Goal: Find specific page/section: Find specific page/section

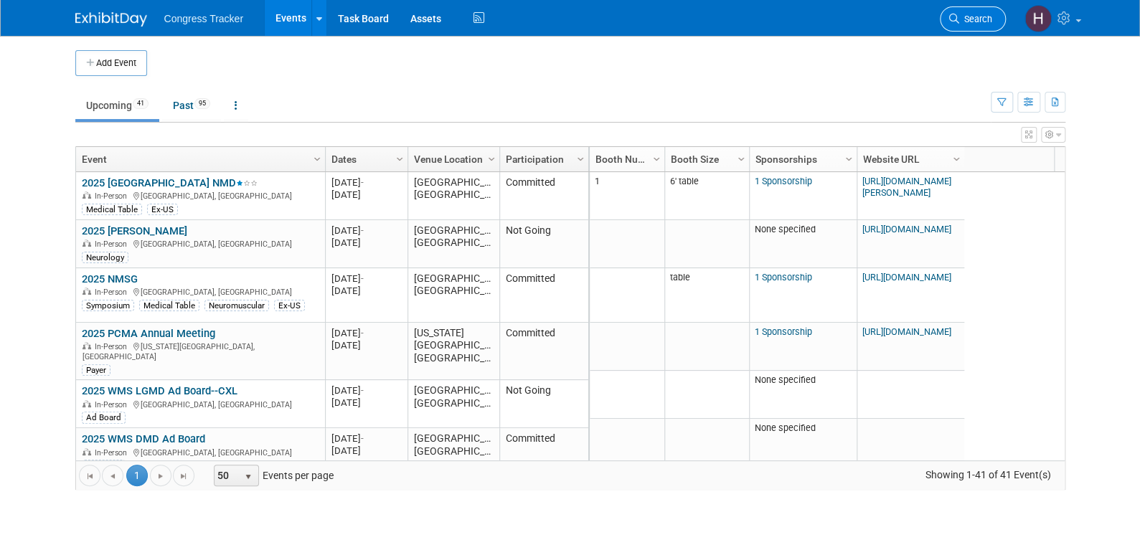
click at [964, 16] on span "Search" at bounding box center [975, 19] width 33 height 11
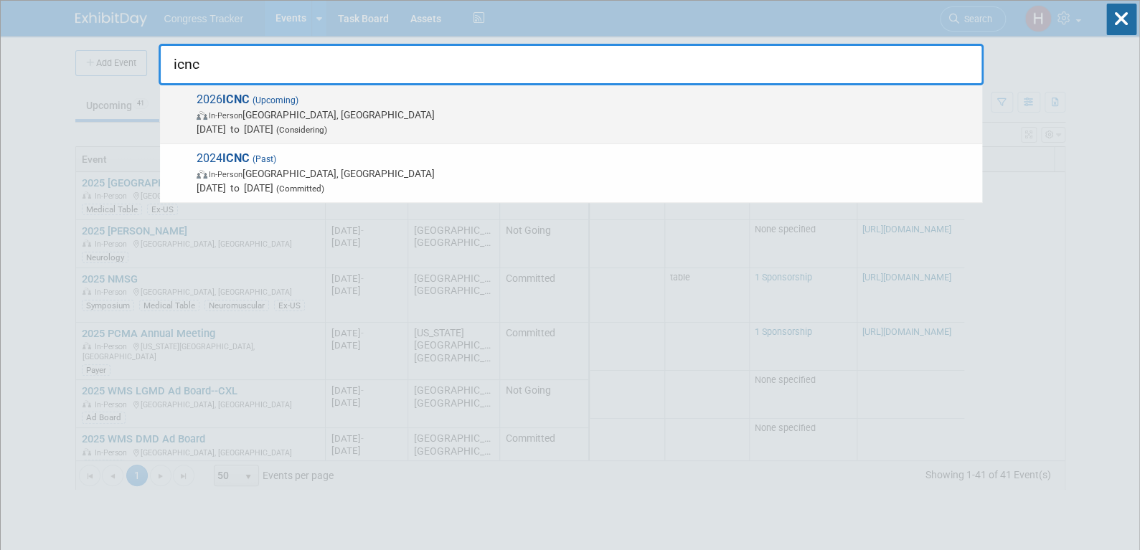
type input "icnc"
click at [269, 116] on span "In-Person Taipei, Taiwan" at bounding box center [586, 115] width 778 height 14
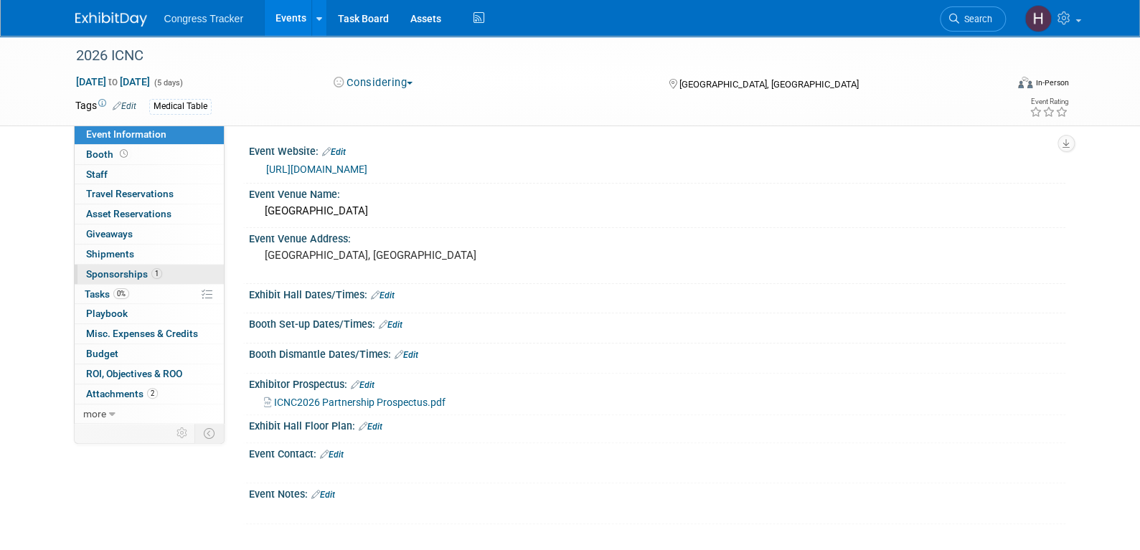
click at [113, 276] on span "Sponsorships 1" at bounding box center [124, 273] width 76 height 11
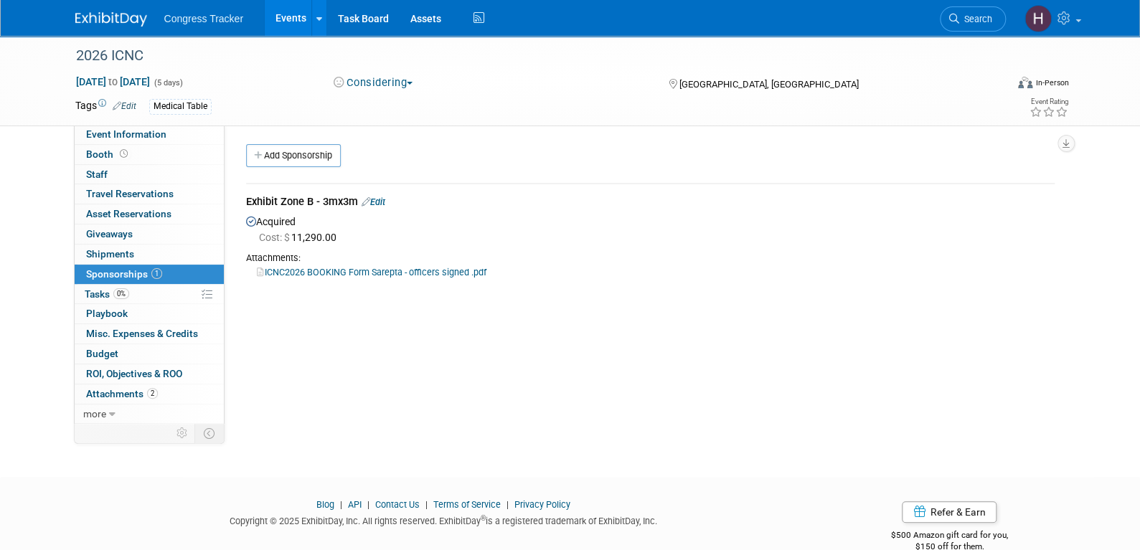
click at [347, 269] on link "ICNC2026 BOOKING Form Sarepta - officers signed .pdf" at bounding box center [372, 272] width 230 height 11
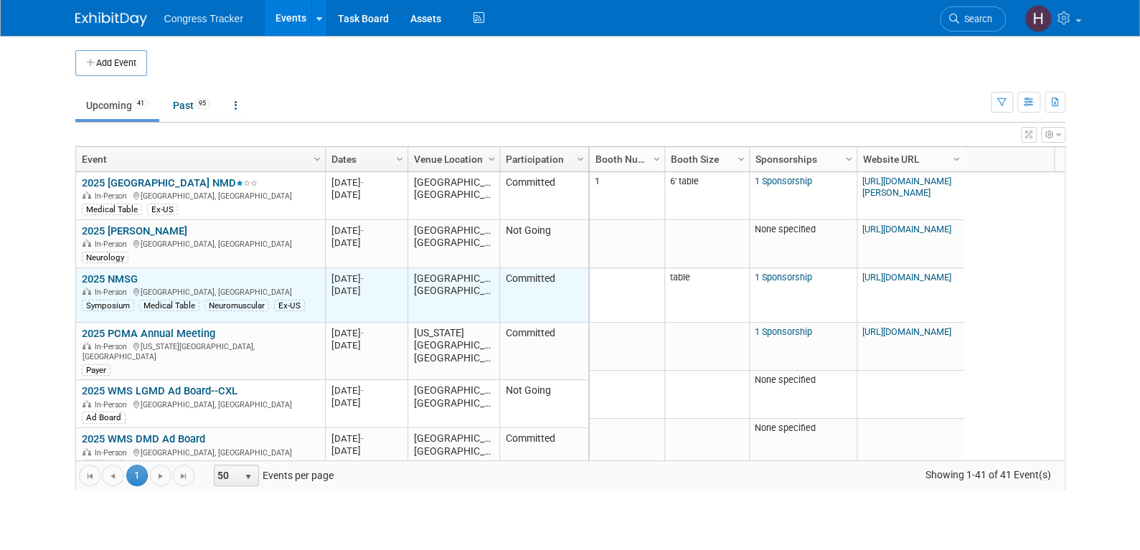
click at [132, 275] on link "2025 NMSG" at bounding box center [110, 279] width 56 height 13
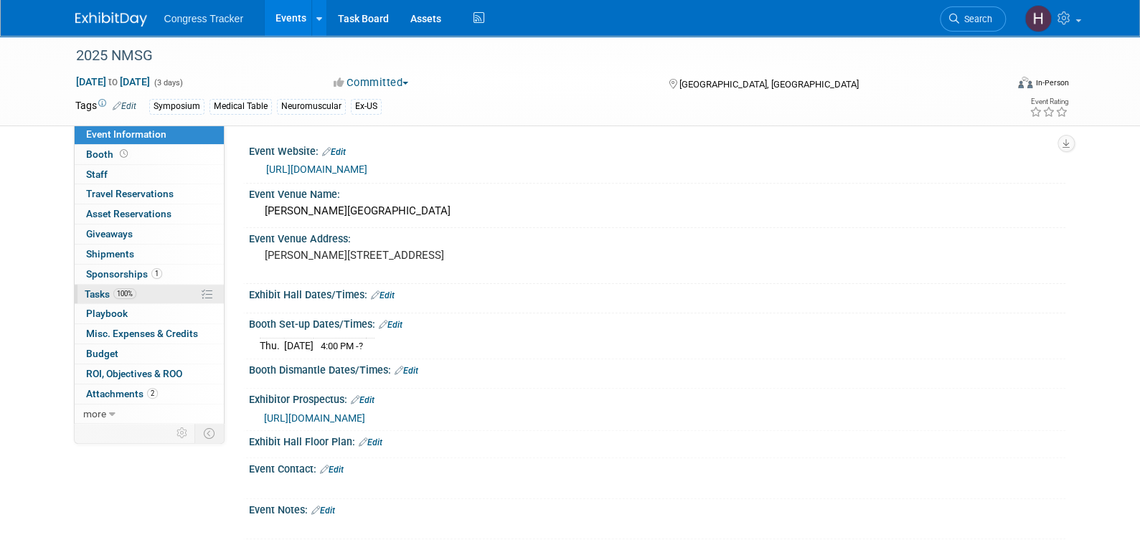
click at [105, 293] on span "Tasks 100%" at bounding box center [111, 293] width 52 height 11
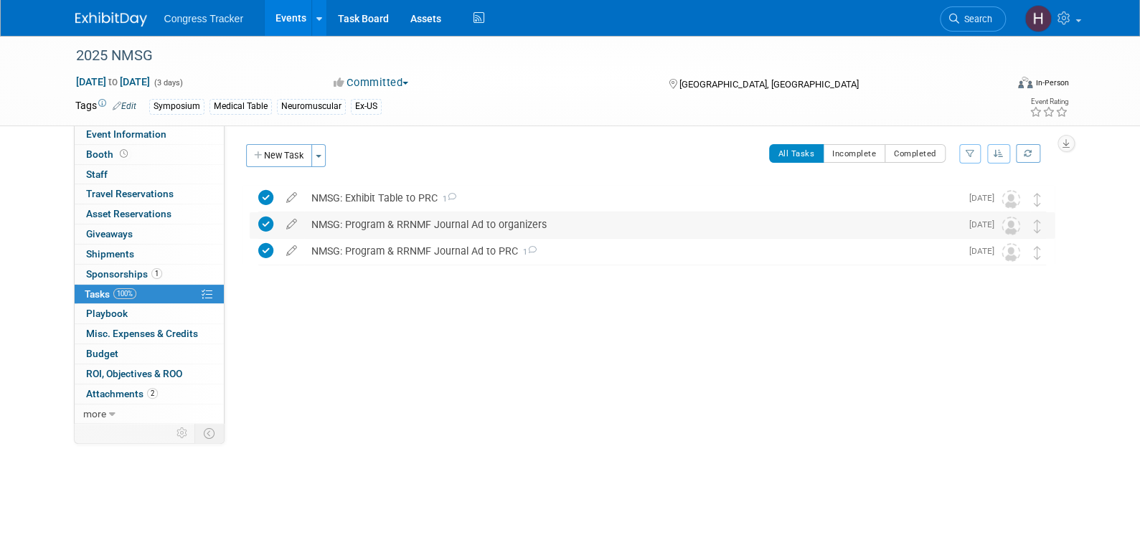
click at [570, 226] on div "NMSG: Program & RRNMF Journal Ad to organizers" at bounding box center [632, 224] width 656 height 24
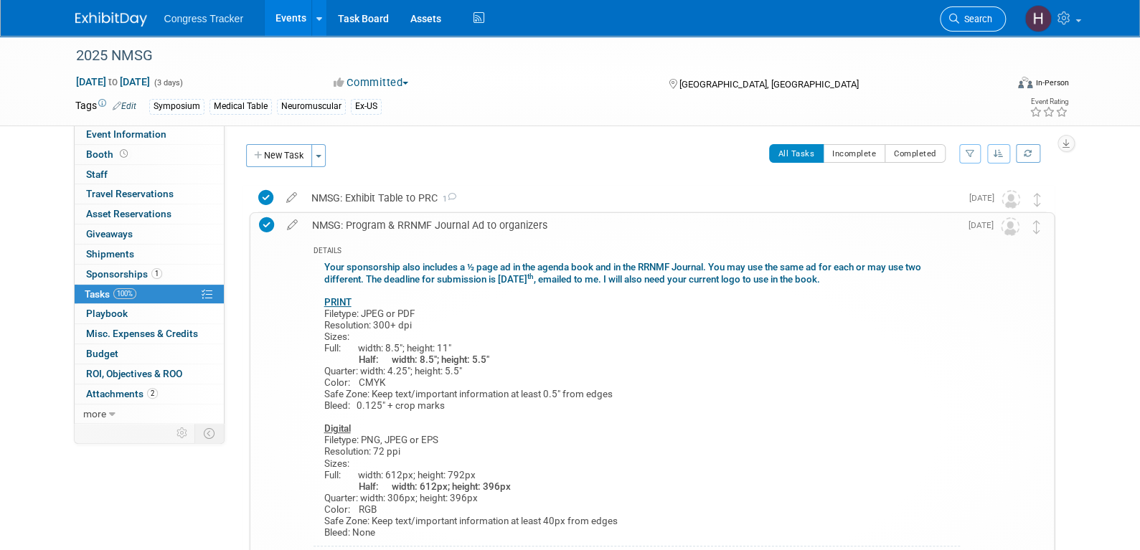
click at [965, 16] on span "Search" at bounding box center [975, 19] width 33 height 11
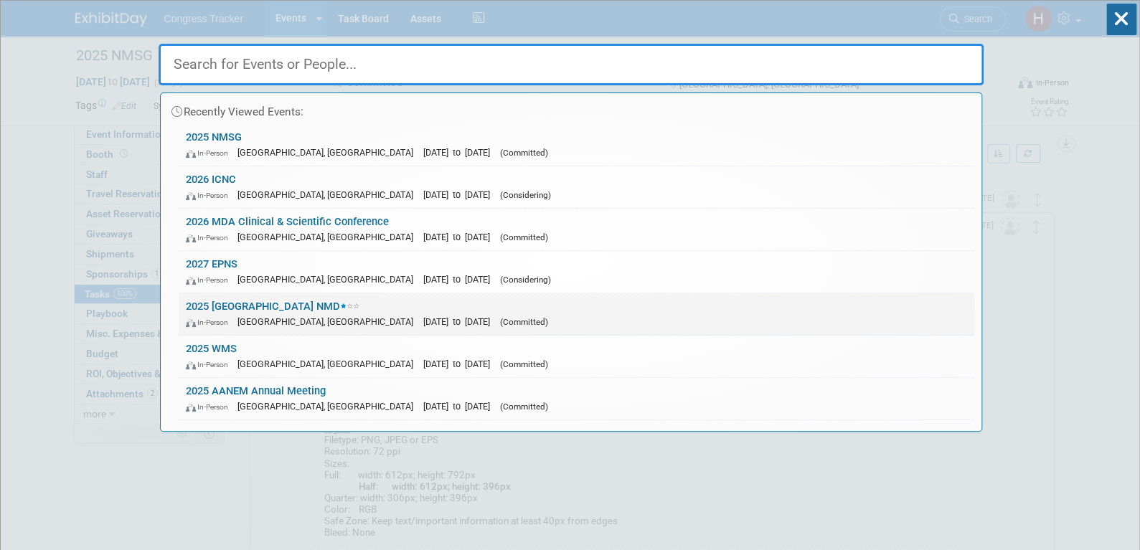
click at [406, 314] on div "In-Person Ottawa, Canada Sep 11, 2025 to Sep 13, 2025 (Committed)" at bounding box center [576, 321] width 781 height 15
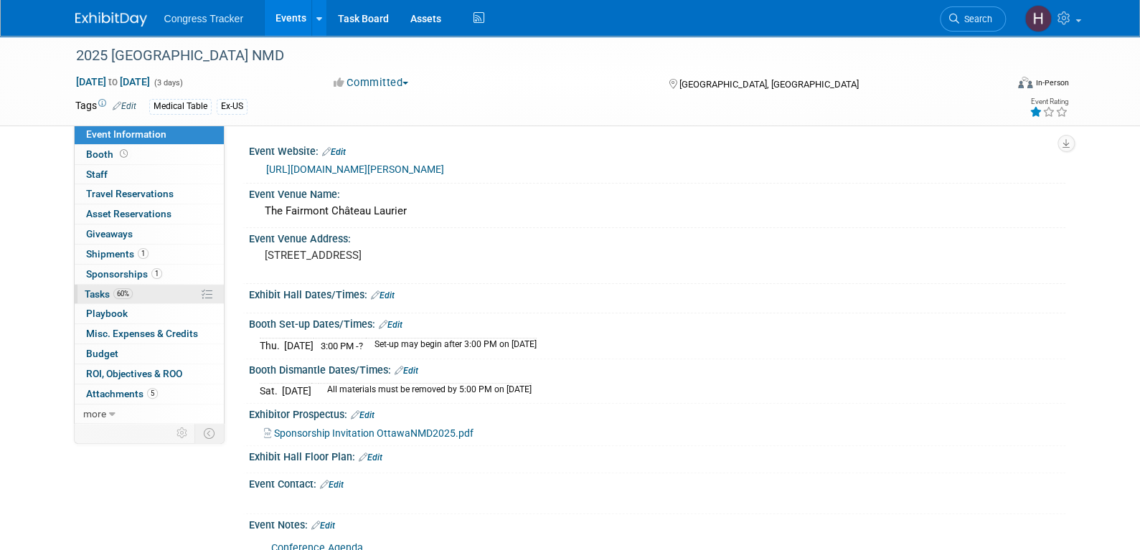
click at [111, 295] on span "Tasks 60%" at bounding box center [109, 293] width 48 height 11
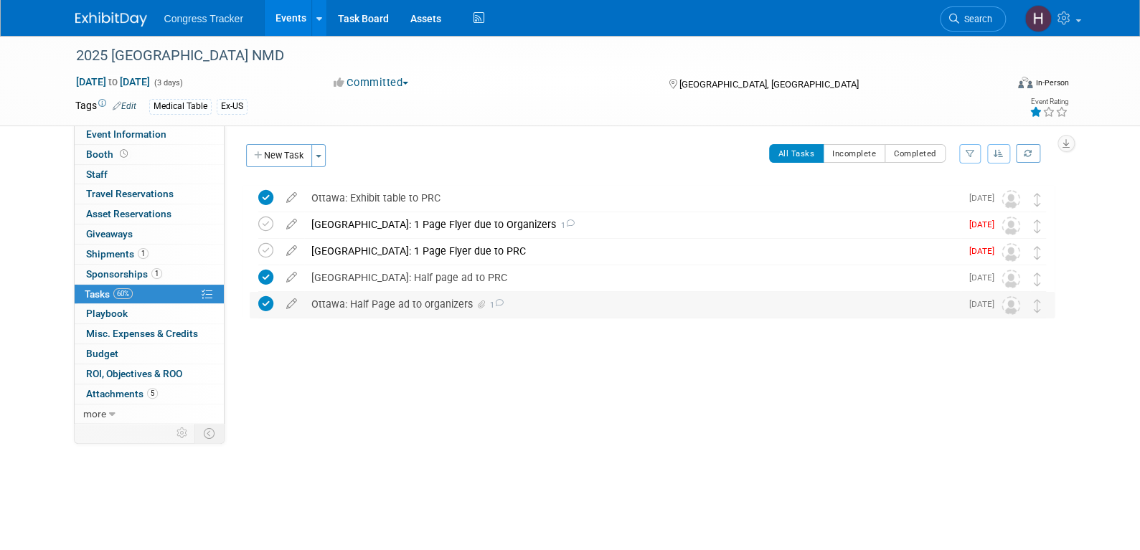
click at [418, 303] on div "Ottawa: Half Page ad to organizers 1" at bounding box center [632, 304] width 656 height 24
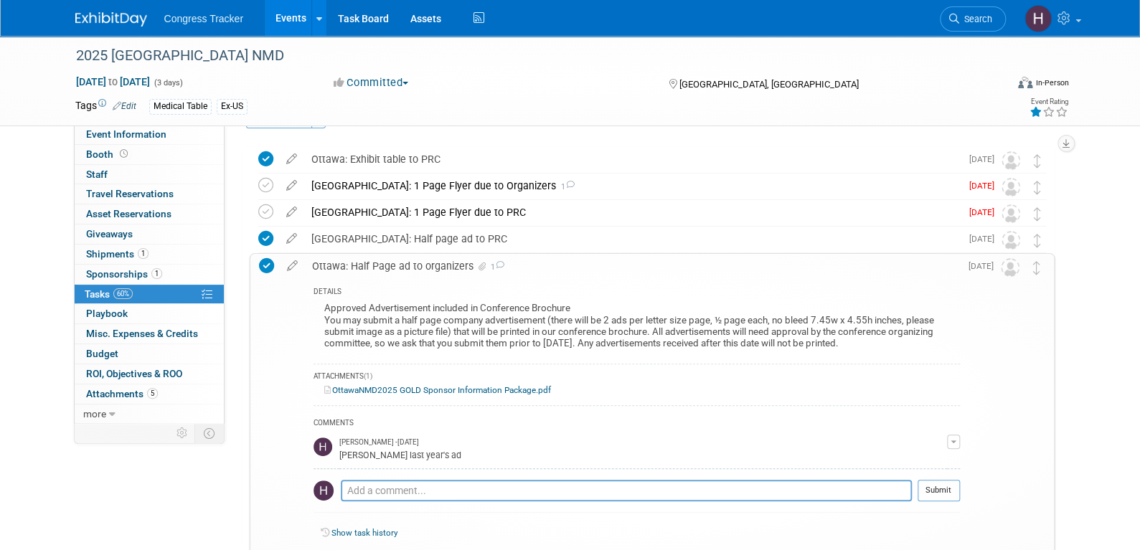
scroll to position [72, 0]
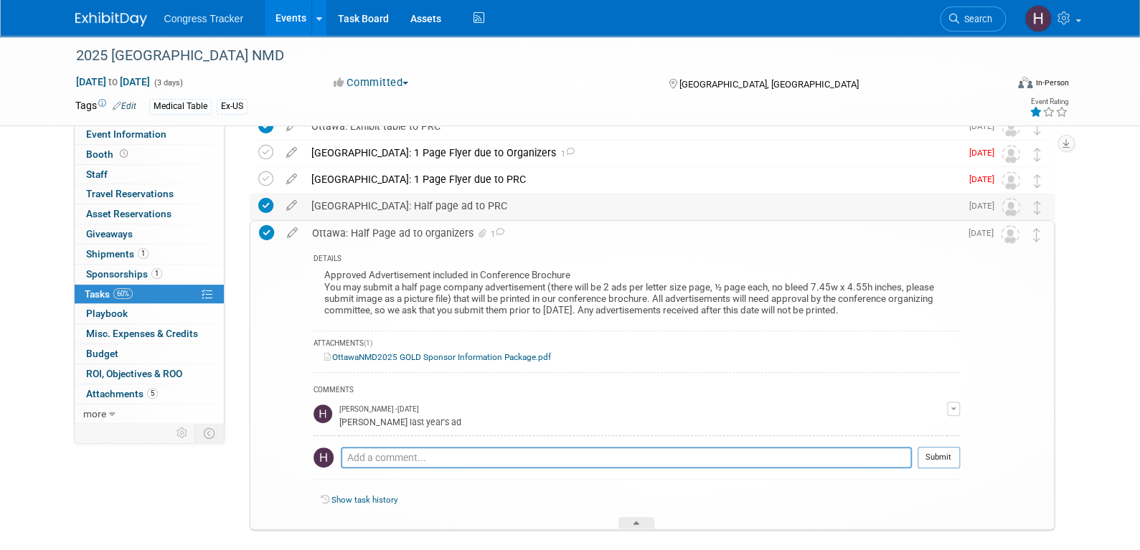
click at [408, 203] on div "[GEOGRAPHIC_DATA]: Half page ad to PRC" at bounding box center [632, 206] width 656 height 24
